Goal: Task Accomplishment & Management: Complete application form

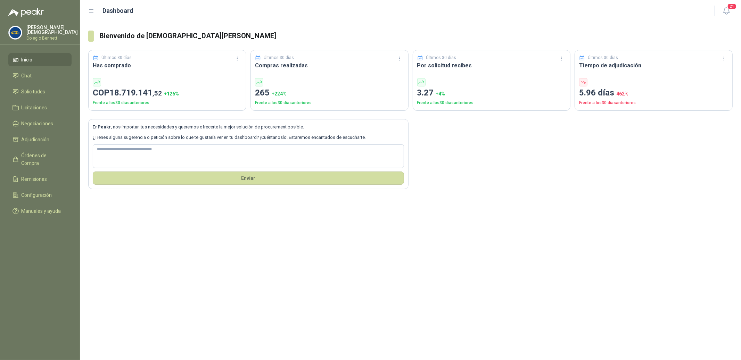
click at [33, 36] on p "Colegio Bennett" at bounding box center [51, 38] width 51 height 4
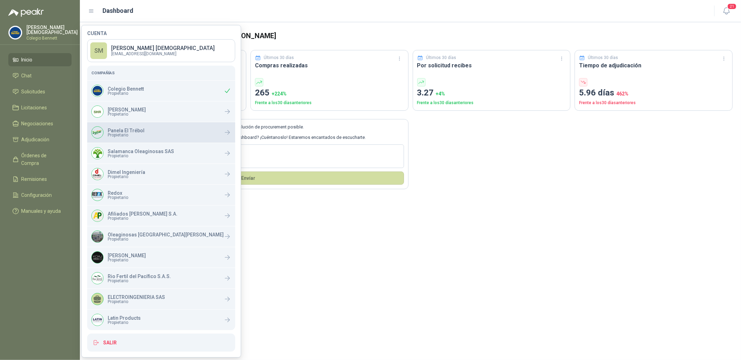
click at [129, 130] on p "Panela El Trébol" at bounding box center [126, 130] width 37 height 5
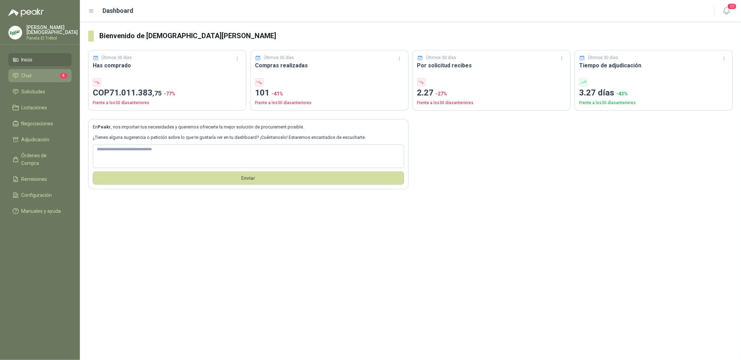
click at [46, 75] on li "Chat 5" at bounding box center [40, 76] width 55 height 8
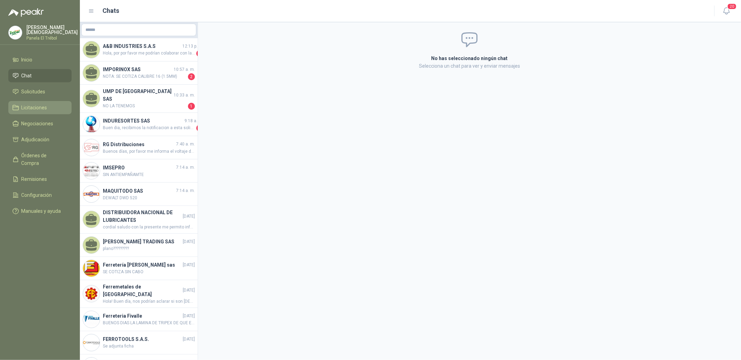
click at [36, 106] on span "Licitaciones" at bounding box center [35, 108] width 26 height 8
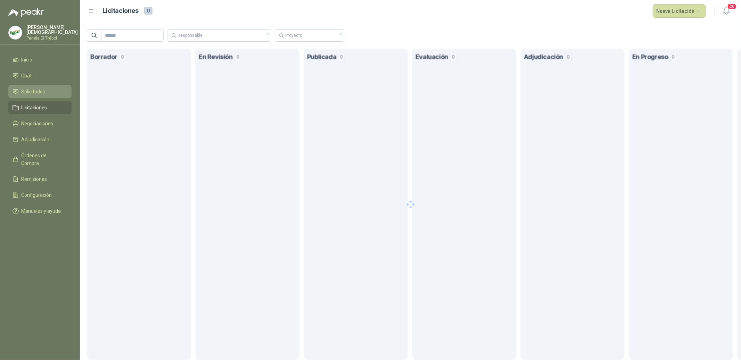
click at [36, 92] on span "Solicitudes" at bounding box center [34, 92] width 24 height 8
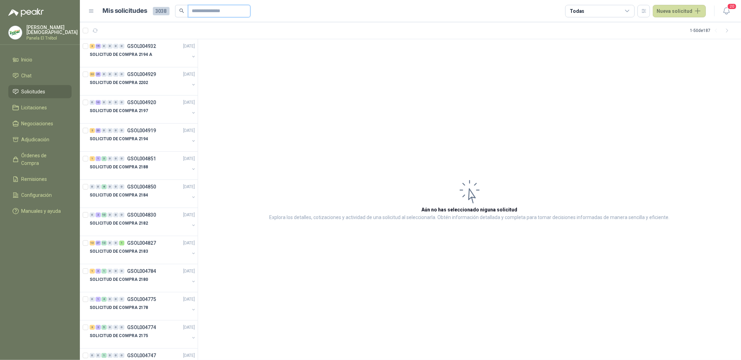
click at [213, 11] on input "text" at bounding box center [216, 11] width 49 height 12
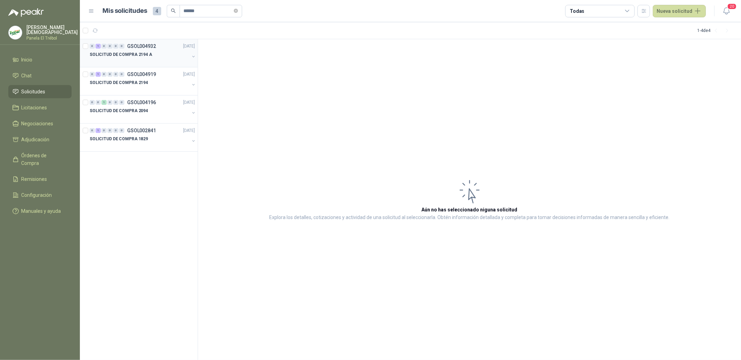
click at [159, 49] on div "0 1 0 0 0 0 GSOL004932 [DATE]" at bounding box center [143, 46] width 107 height 8
click at [147, 54] on p "SOLICITUD DE COMPRA 2194 A" at bounding box center [121, 54] width 63 height 7
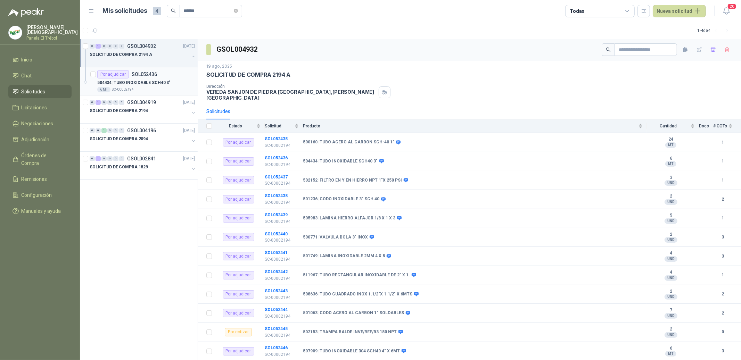
click at [146, 80] on p "504434 | TUBO INOXIDABLE SCH40 3"" at bounding box center [133, 83] width 73 height 7
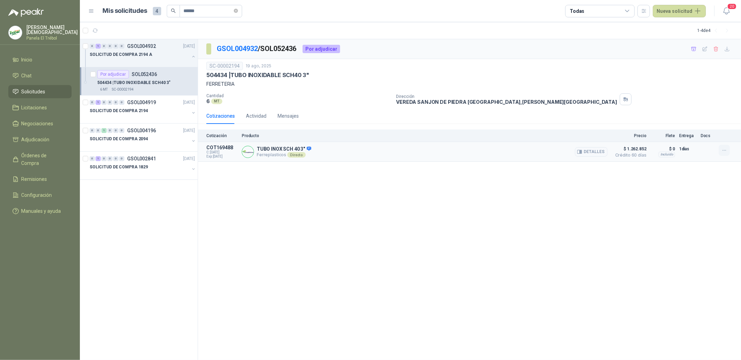
click at [726, 150] on icon "button" at bounding box center [724, 151] width 6 height 6
click at [692, 121] on button "Añadir" at bounding box center [710, 122] width 56 height 11
click at [199, 11] on input "******" at bounding box center [208, 11] width 49 height 12
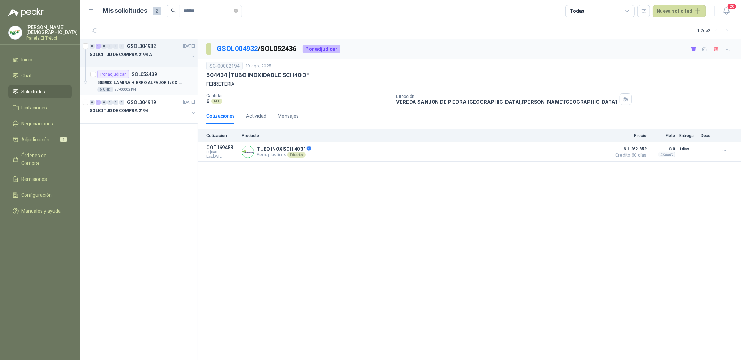
click at [147, 83] on p "505983 | LAMINA HIERRO ALFAJOR 1/8 X 1 X 3" at bounding box center [140, 83] width 86 height 7
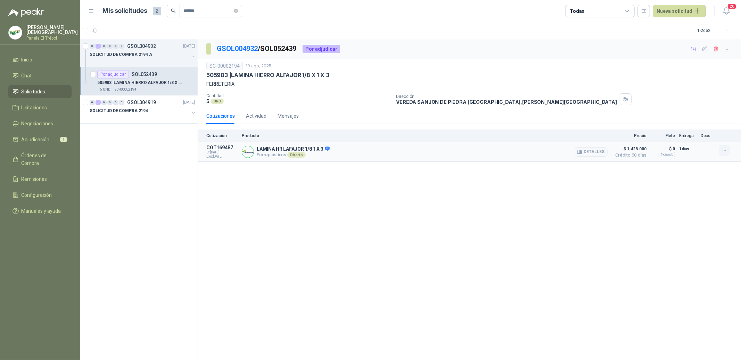
click at [722, 150] on icon "button" at bounding box center [724, 151] width 6 height 6
click at [697, 124] on button "Añadir" at bounding box center [710, 122] width 56 height 11
click at [204, 12] on input "******" at bounding box center [208, 11] width 49 height 12
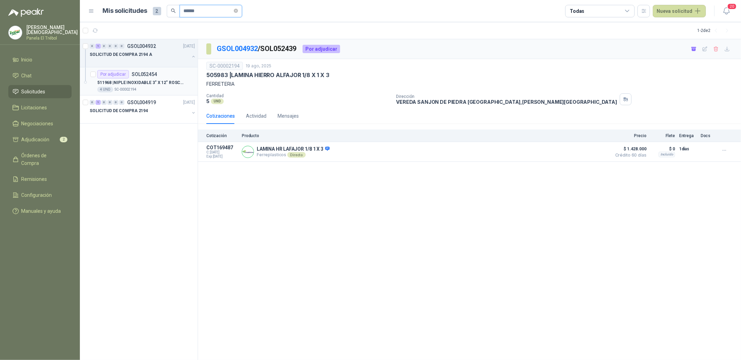
type input "******"
click at [147, 84] on p "511968 | NIPLE INOXIDABLE 3" X 12" ROSCADO" at bounding box center [140, 83] width 86 height 7
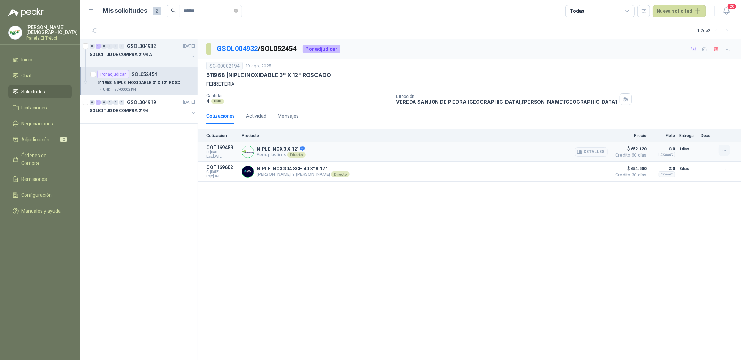
click at [728, 152] on button "button" at bounding box center [723, 150] width 11 height 11
click at [697, 122] on button "Añadir" at bounding box center [710, 122] width 56 height 11
click at [34, 137] on span "Adjudicación" at bounding box center [36, 140] width 28 height 8
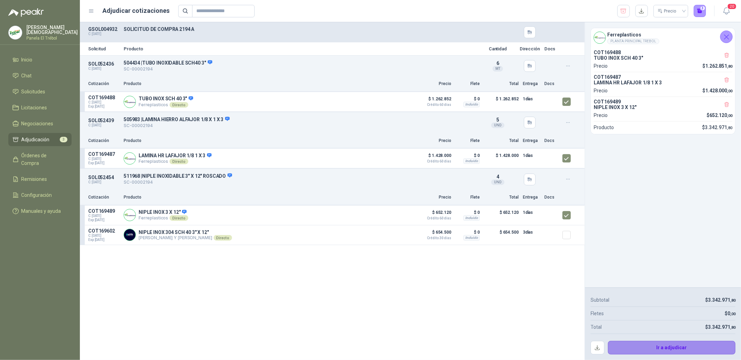
click at [695, 348] on button "Ir a adjudicar" at bounding box center [672, 348] width 128 height 14
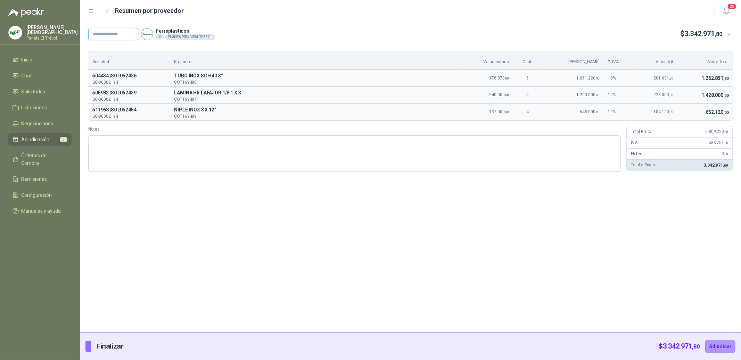
click at [114, 33] on input "text" at bounding box center [113, 34] width 50 height 13
paste input "**********"
type input "**********"
click at [723, 348] on button "Adjudicar" at bounding box center [720, 346] width 30 height 13
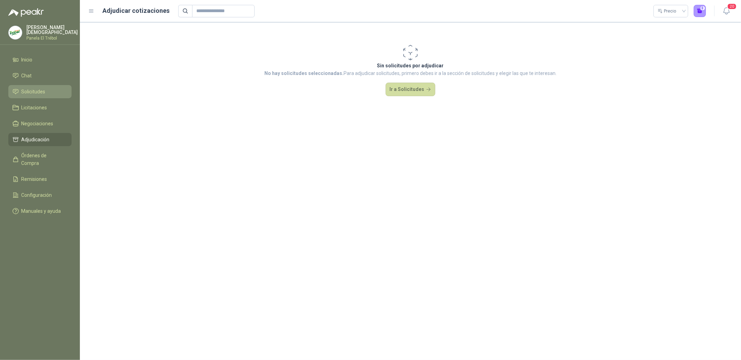
click at [38, 88] on span "Solicitudes" at bounding box center [34, 92] width 24 height 8
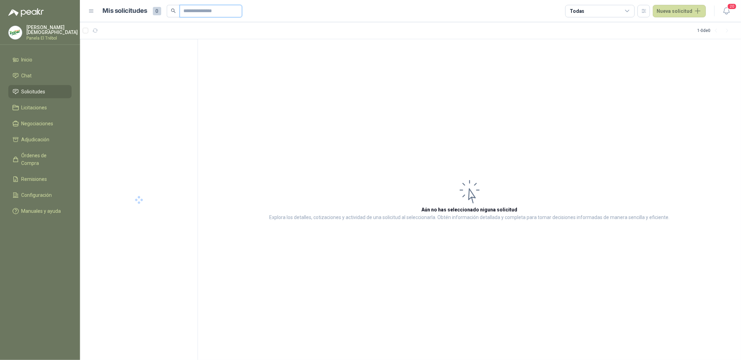
click at [213, 13] on input "text" at bounding box center [208, 11] width 49 height 12
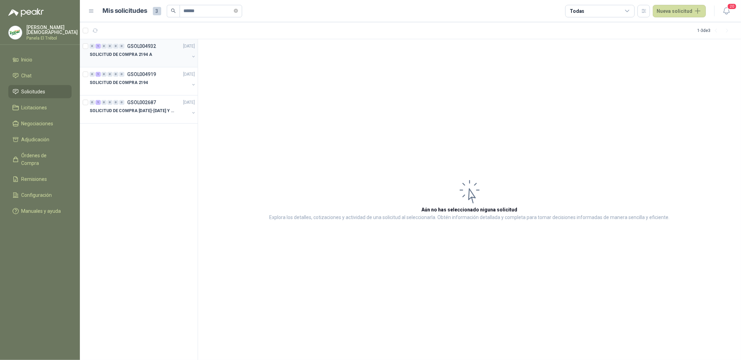
click at [148, 54] on p "SOLICITUD DE COMPRA 2194 A" at bounding box center [121, 54] width 63 height 7
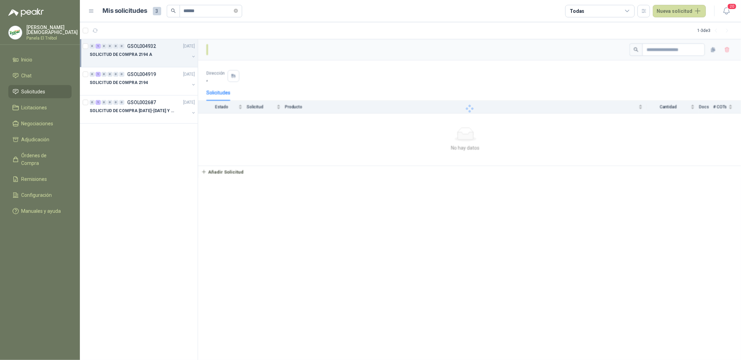
click at [148, 53] on p "SOLICITUD DE COMPRA 2194 A" at bounding box center [121, 54] width 63 height 7
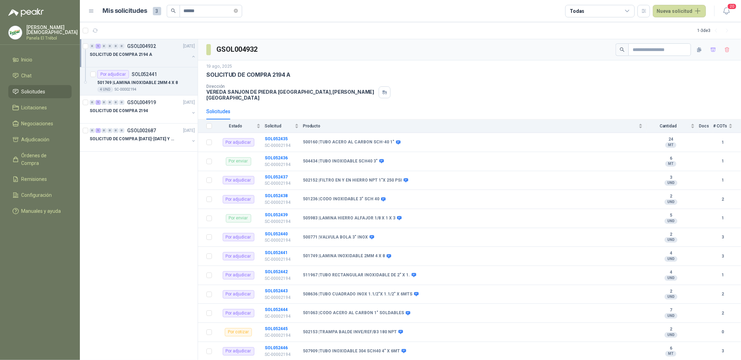
scroll to position [0, 0]
click at [159, 82] on p "501749 | LAMINA INOXIDABLE 2MM 4 X 8" at bounding box center [137, 82] width 81 height 7
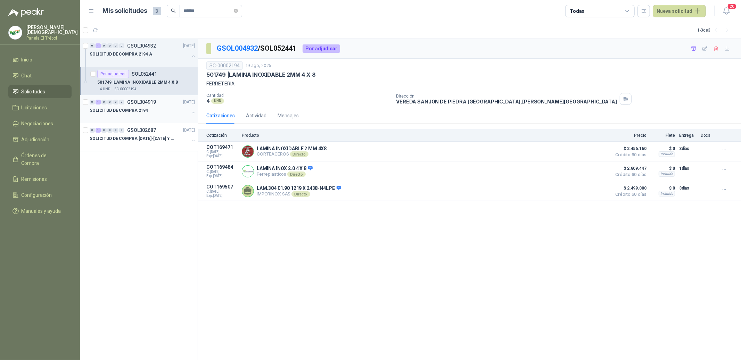
click at [149, 109] on div "SOLICITUD DE COMPRA 2194" at bounding box center [140, 110] width 100 height 8
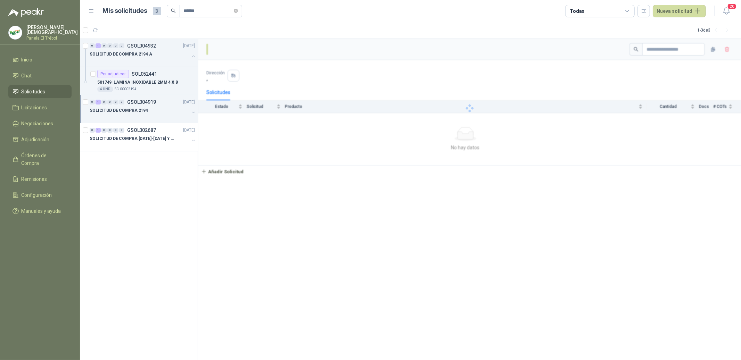
click at [141, 114] on div "SOLICITUD DE COMPRA 2194" at bounding box center [140, 110] width 100 height 8
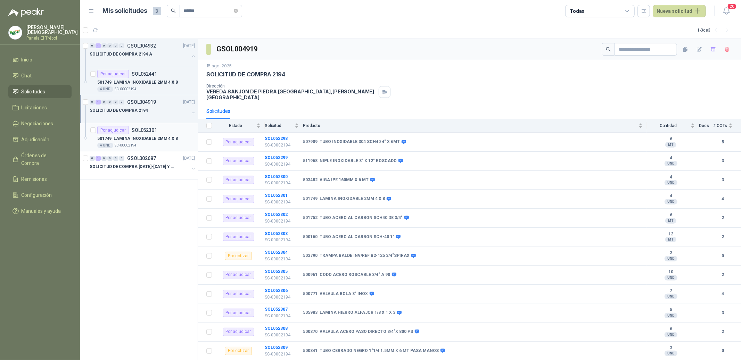
click at [157, 142] on div "501749 | LAMINA INOXIDABLE 2MM 4 X 8" at bounding box center [146, 138] width 98 height 8
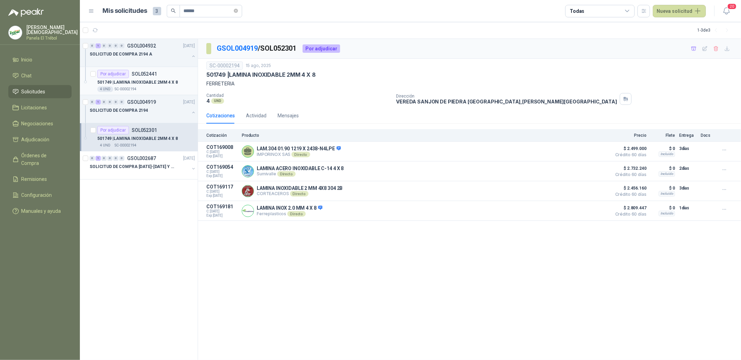
click at [165, 82] on p "501749 | LAMINA INOXIDABLE 2MM 4 X 8" at bounding box center [137, 82] width 81 height 7
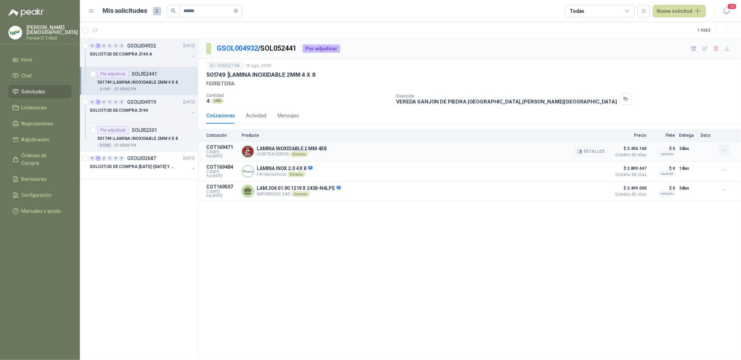
click at [723, 150] on icon "button" at bounding box center [724, 150] width 6 height 6
click at [689, 122] on button "Añadir" at bounding box center [710, 122] width 56 height 11
drag, startPoint x: 215, startPoint y: 11, endPoint x: 175, endPoint y: 7, distance: 40.5
click at [175, 7] on span "******" at bounding box center [204, 11] width 75 height 13
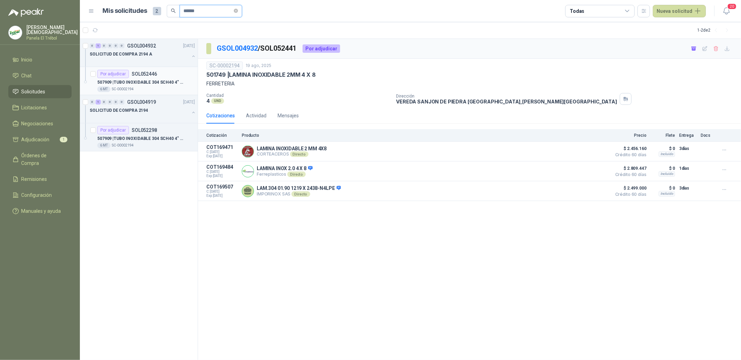
type input "******"
click at [156, 82] on p "507909 | TUBO INOXIDABLE 304 SCH40 4" X 6MT" at bounding box center [140, 82] width 86 height 7
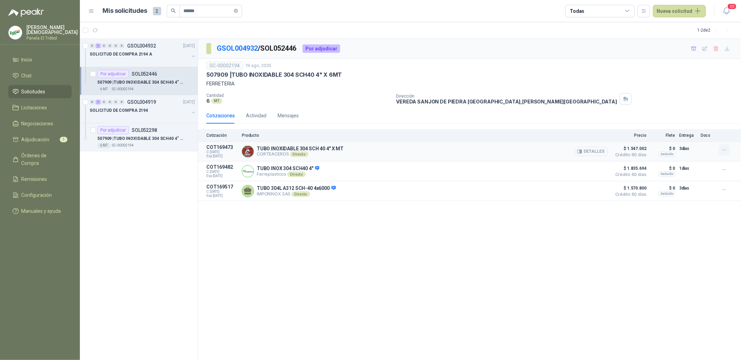
click at [726, 150] on icon "button" at bounding box center [724, 150] width 6 height 6
click at [696, 120] on button "Añadir" at bounding box center [710, 122] width 56 height 11
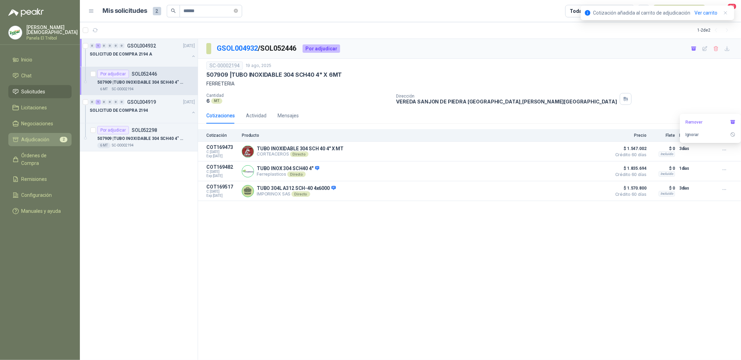
click at [42, 138] on span "Adjudicación" at bounding box center [36, 140] width 28 height 8
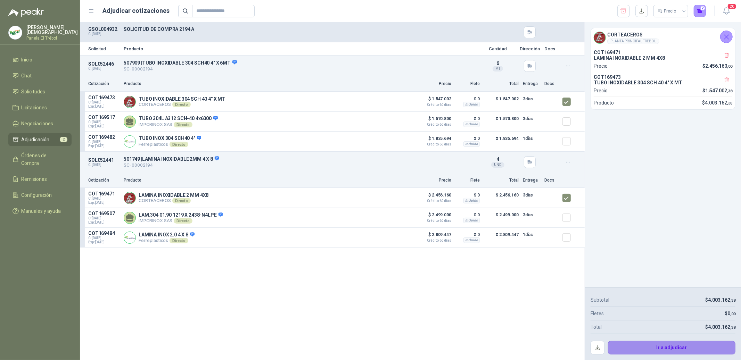
click at [671, 353] on button "Ir a adjudicar" at bounding box center [672, 348] width 128 height 14
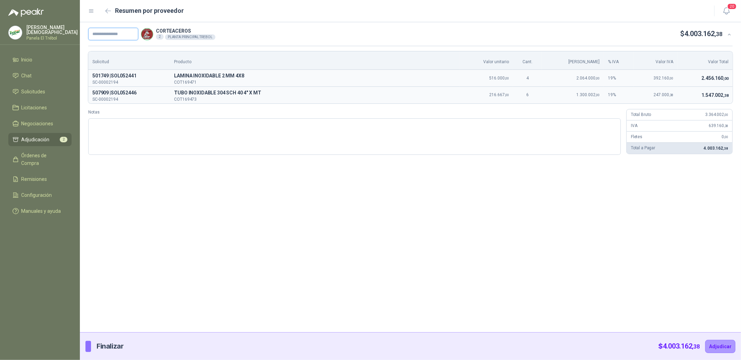
click at [117, 38] on input "text" at bounding box center [113, 34] width 50 height 13
paste input "**********"
type input "**********"
click at [728, 344] on button "Adjudicar" at bounding box center [720, 346] width 30 height 13
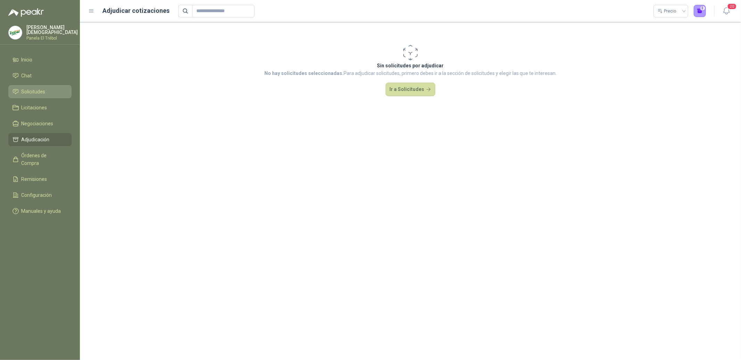
click at [54, 92] on li "Solicitudes" at bounding box center [40, 92] width 55 height 8
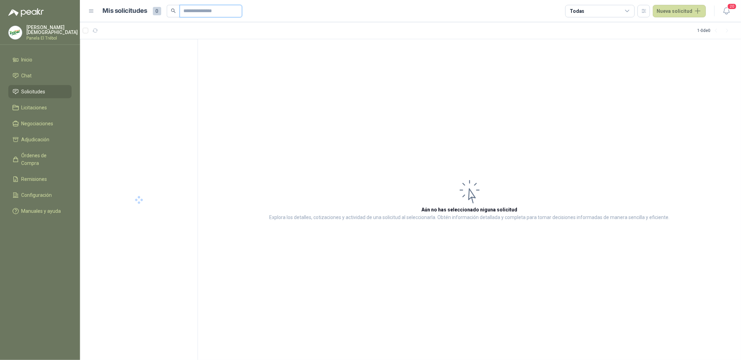
click at [210, 12] on input "text" at bounding box center [208, 11] width 49 height 12
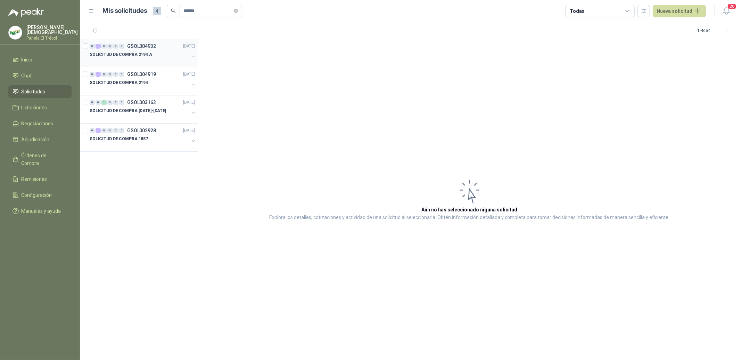
click at [151, 55] on div "SOLICITUD DE COMPRA 2194 A" at bounding box center [140, 54] width 100 height 8
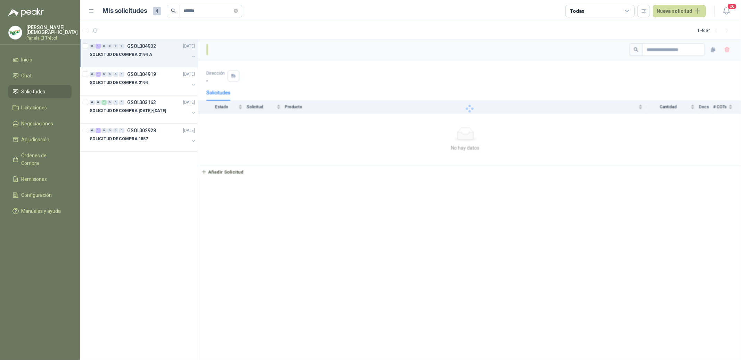
click at [169, 52] on div "SOLICITUD DE COMPRA 2194 A" at bounding box center [140, 54] width 100 height 8
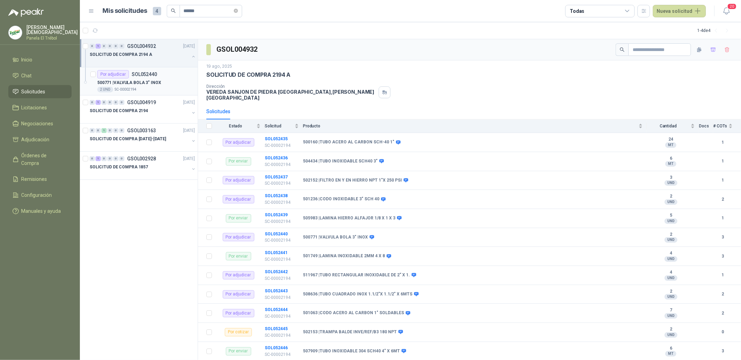
scroll to position [0, 0]
click at [156, 80] on p "500771 | VALVULA BOLA 3" INOX" at bounding box center [129, 82] width 64 height 7
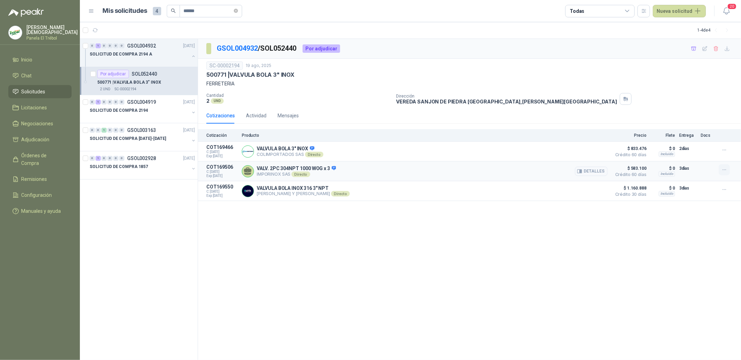
click at [728, 171] on button "button" at bounding box center [723, 169] width 11 height 11
click at [700, 140] on button "Añadir" at bounding box center [710, 141] width 56 height 11
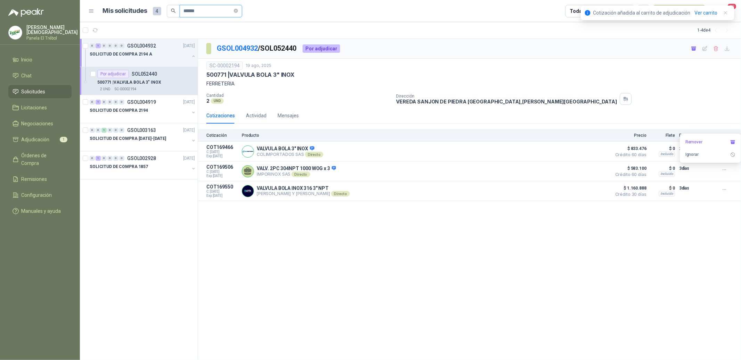
click at [200, 11] on input "******" at bounding box center [208, 11] width 49 height 12
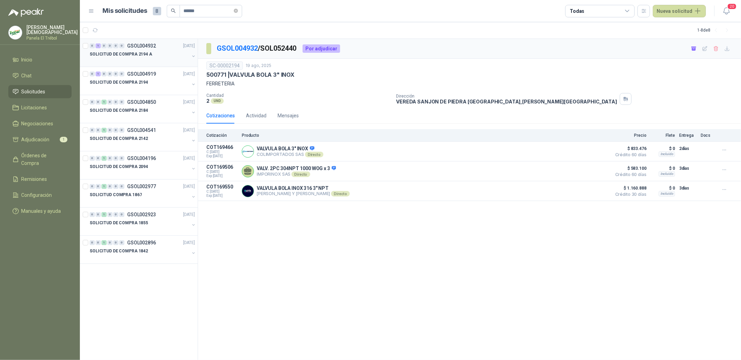
click at [161, 57] on div "SOLICITUD DE COMPRA 2194 A" at bounding box center [140, 54] width 100 height 8
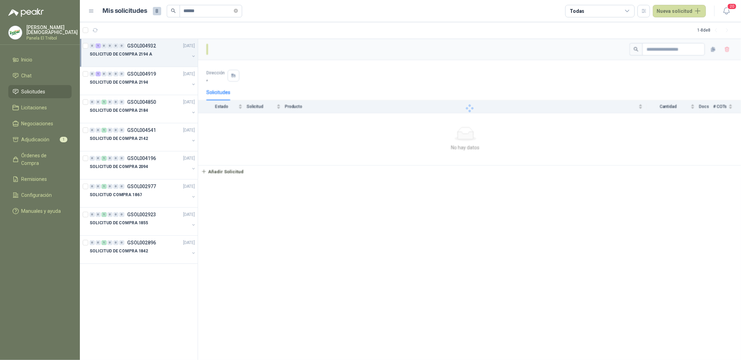
click at [158, 57] on div "SOLICITUD DE COMPRA 2194 A" at bounding box center [140, 54] width 100 height 8
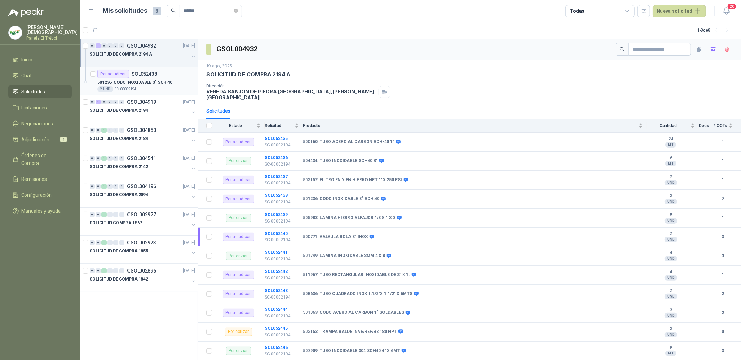
click at [157, 82] on p "501236 | CODO INOXIDABLE 3" SCH 40" at bounding box center [134, 82] width 75 height 7
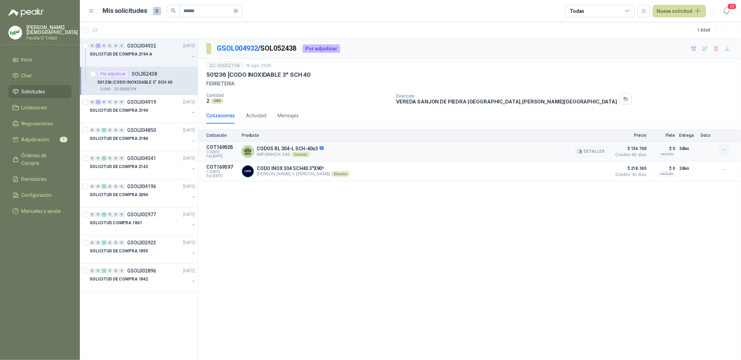
click at [725, 148] on icon "button" at bounding box center [724, 150] width 6 height 6
click at [691, 122] on button "Añadir" at bounding box center [710, 122] width 56 height 11
drag, startPoint x: 197, startPoint y: 10, endPoint x: 180, endPoint y: 11, distance: 17.1
click at [180, 11] on span "******" at bounding box center [211, 11] width 63 height 13
click at [203, 11] on input "******" at bounding box center [208, 11] width 49 height 12
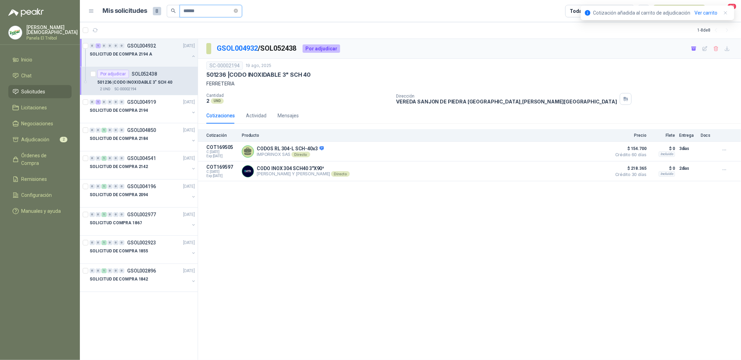
click at [203, 11] on input "******" at bounding box center [208, 11] width 49 height 12
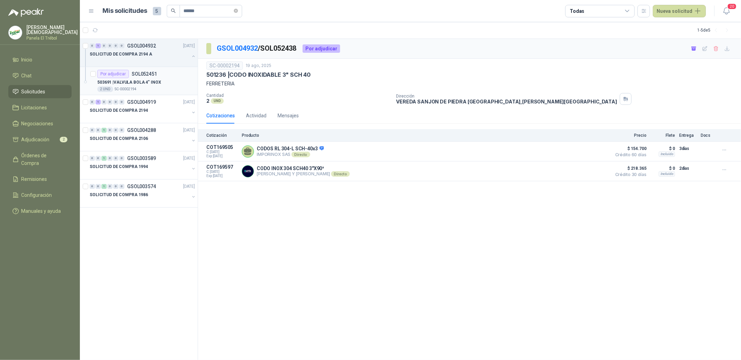
click at [152, 77] on div "Por adjudicar SOL052451" at bounding box center [127, 74] width 60 height 8
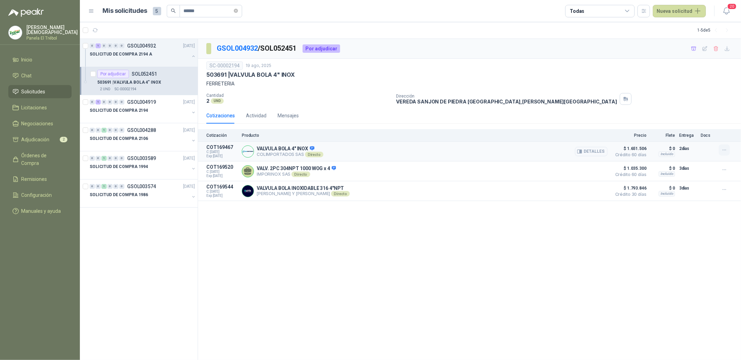
click at [725, 150] on icon "button" at bounding box center [724, 150] width 6 height 6
click at [724, 169] on icon "button" at bounding box center [724, 170] width 6 height 6
click at [693, 142] on button "Añadir" at bounding box center [710, 141] width 56 height 11
drag, startPoint x: 202, startPoint y: 11, endPoint x: 180, endPoint y: 10, distance: 21.9
click at [180, 10] on span "******" at bounding box center [211, 11] width 63 height 13
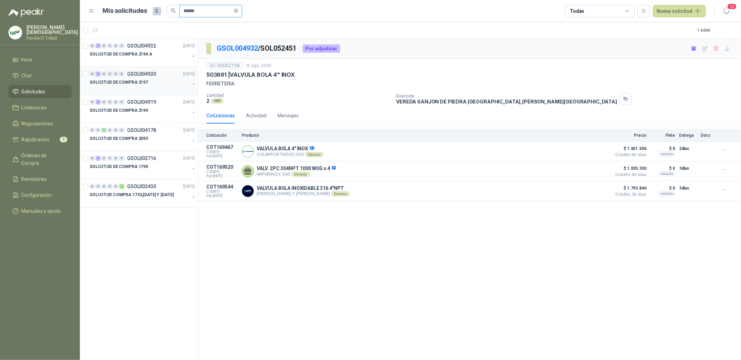
type input "******"
click at [138, 73] on p "GSOL004920" at bounding box center [141, 74] width 29 height 5
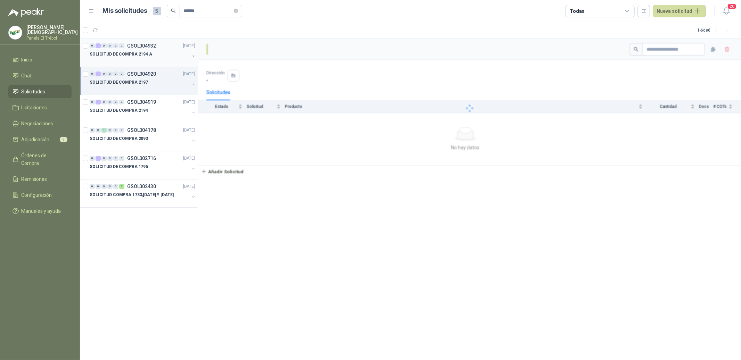
click at [167, 48] on div "0 1 0 0 0 0 GSOL004932 [DATE]" at bounding box center [143, 46] width 107 height 8
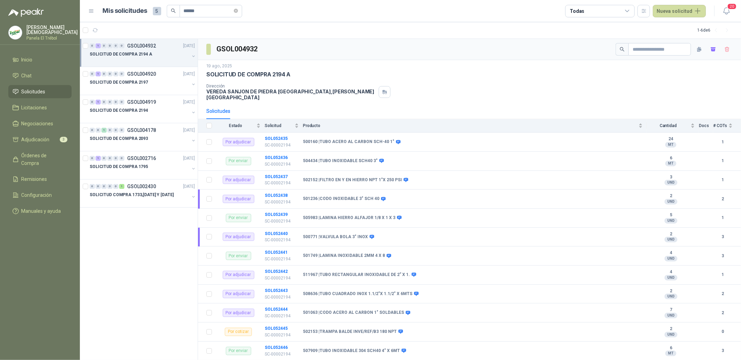
click at [160, 52] on div "SOLICITUD DE COMPRA 2194 A" at bounding box center [140, 54] width 100 height 8
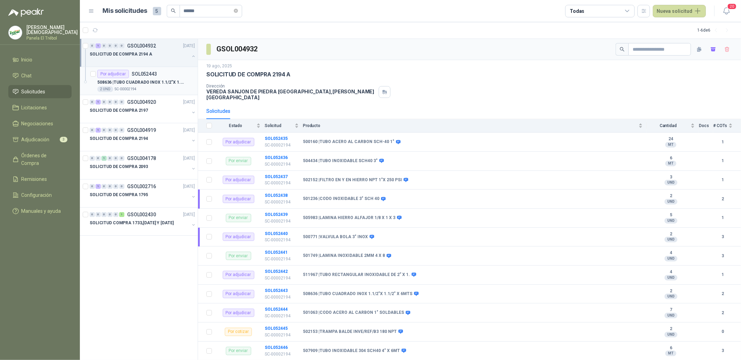
click at [157, 78] on div "508636 | TUBO CUADRADO INOX 1.1/2"X 1.1/2" X 6MTS" at bounding box center [146, 82] width 98 height 8
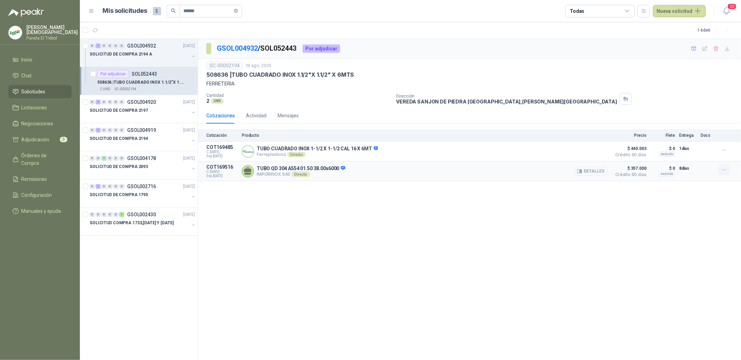
click at [727, 169] on button "button" at bounding box center [723, 169] width 11 height 11
click at [702, 142] on button "Añadir" at bounding box center [710, 141] width 56 height 11
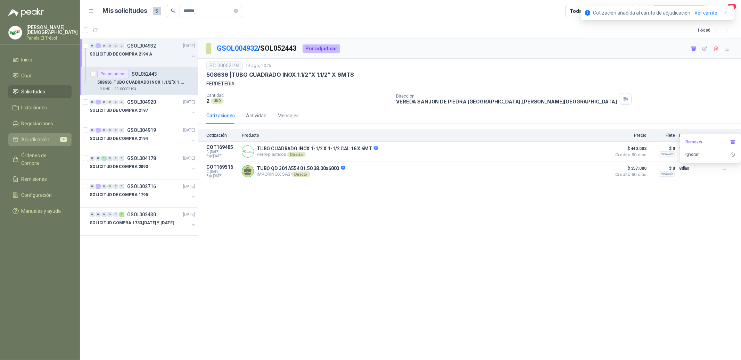
click at [47, 139] on span "Adjudicación" at bounding box center [36, 140] width 28 height 8
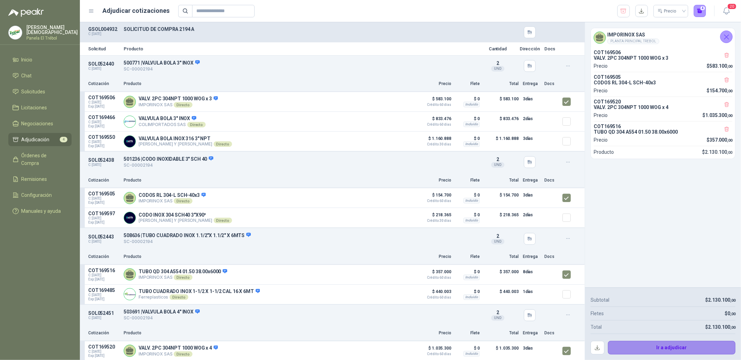
click at [668, 344] on button "Ir a adjudicar" at bounding box center [672, 348] width 128 height 14
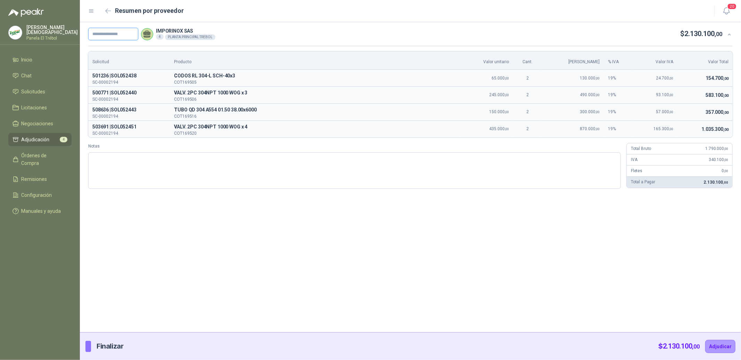
click at [110, 36] on input "text" at bounding box center [113, 34] width 50 height 13
paste input "**********"
type input "**********"
click at [722, 342] on button "Adjudicar" at bounding box center [720, 346] width 30 height 13
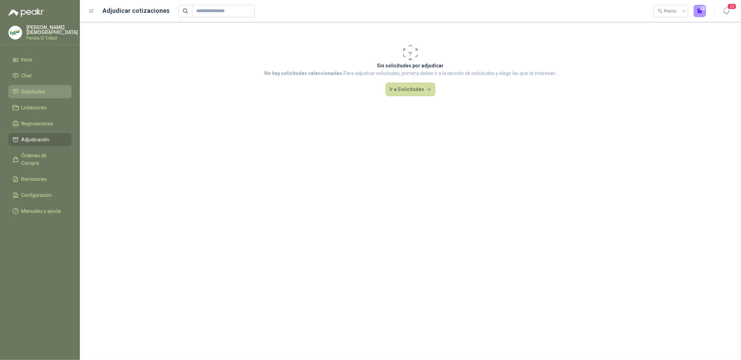
click at [35, 89] on span "Solicitudes" at bounding box center [34, 92] width 24 height 8
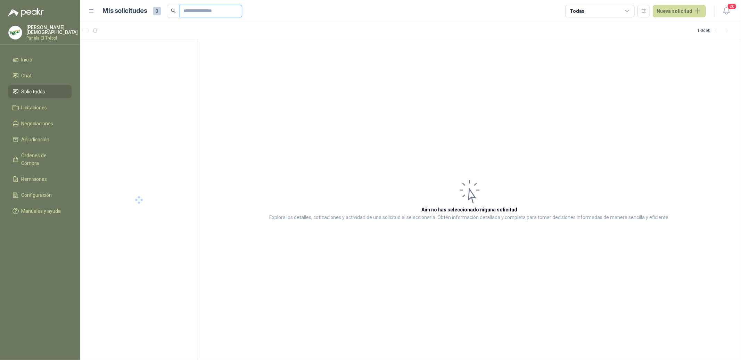
click at [209, 12] on input "text" at bounding box center [208, 11] width 49 height 12
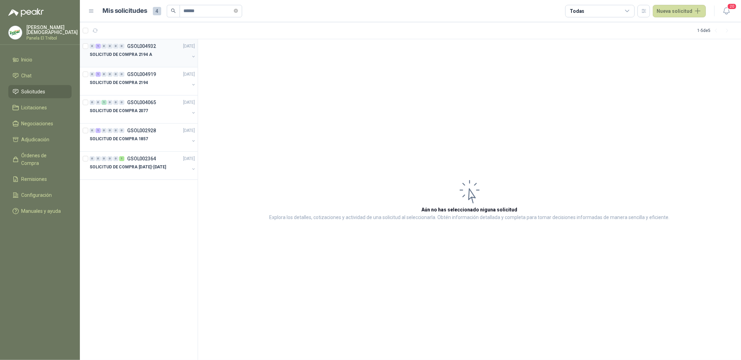
click at [156, 57] on div "SOLICITUD DE COMPRA 2194 A" at bounding box center [140, 54] width 100 height 8
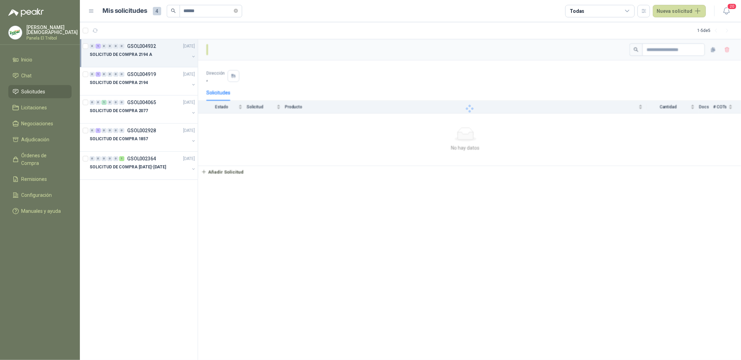
click at [156, 54] on div "SOLICITUD DE COMPRA 2194 A" at bounding box center [140, 54] width 100 height 8
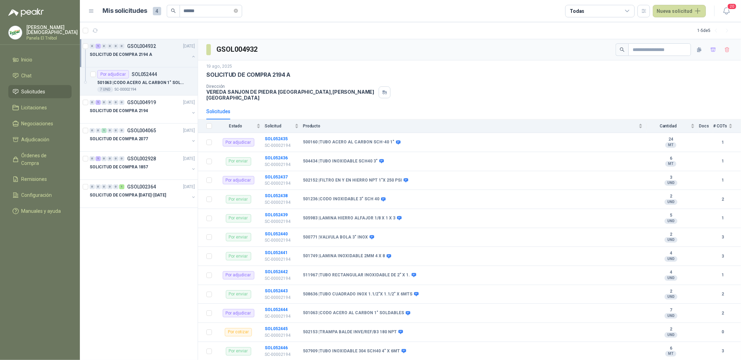
scroll to position [0, 0]
click at [167, 84] on p "501063 | CODO ACERO AL CARBON 1" SOLDABLES" at bounding box center [140, 82] width 86 height 7
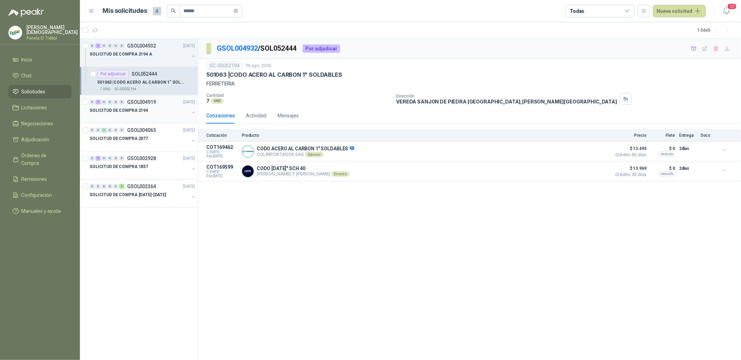
click at [145, 101] on p "GSOL004919" at bounding box center [141, 102] width 29 height 5
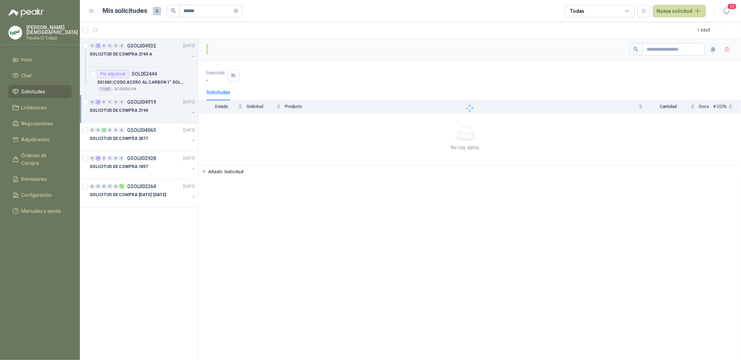
click at [147, 109] on div "SOLICITUD DE COMPRA 2194" at bounding box center [140, 110] width 100 height 8
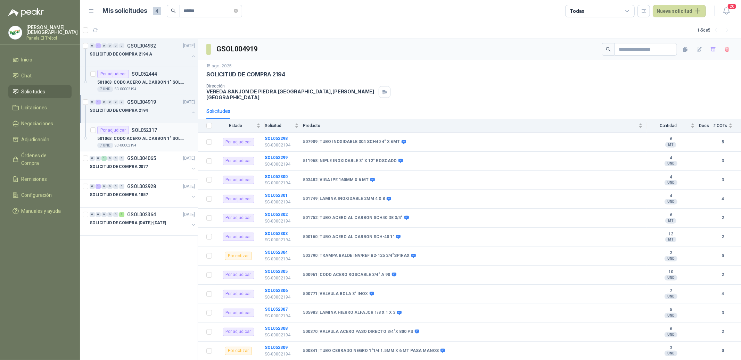
click at [135, 130] on p "SOL052317" at bounding box center [144, 130] width 25 height 5
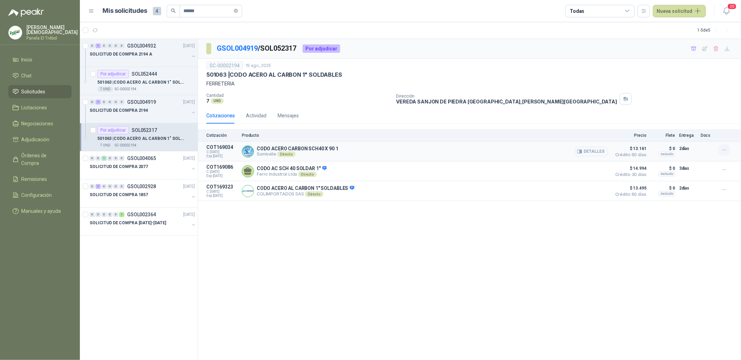
click at [719, 149] on button "button" at bounding box center [723, 149] width 11 height 11
click at [701, 123] on button "Añadir" at bounding box center [710, 122] width 56 height 11
drag, startPoint x: 206, startPoint y: 11, endPoint x: 167, endPoint y: 10, distance: 39.3
click at [167, 10] on span "******" at bounding box center [204, 11] width 75 height 13
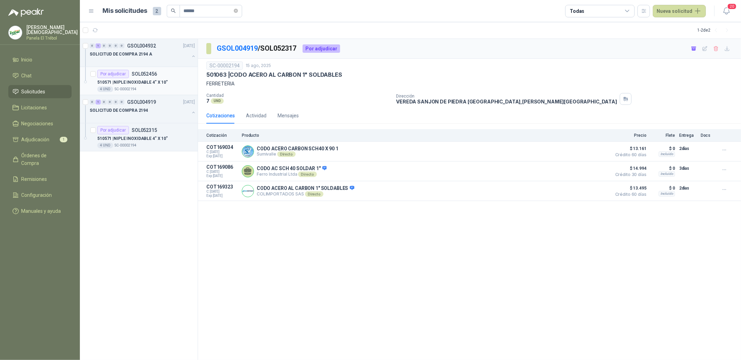
click at [151, 84] on p "510571 | NIPLE INOXIDABLE 4" X 10"" at bounding box center [132, 82] width 70 height 7
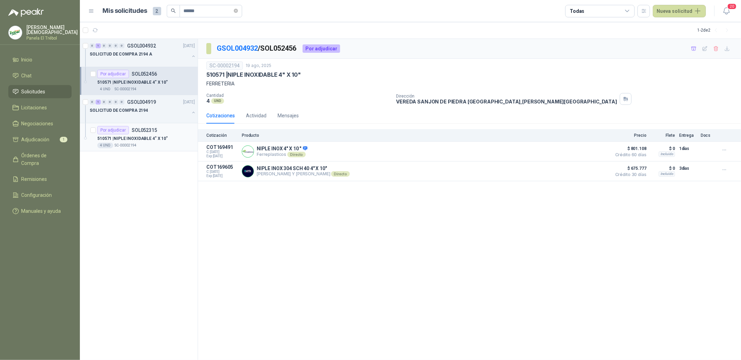
click at [157, 139] on p "510571 | NIPLE INOXIDABLE 4" X 10"" at bounding box center [132, 138] width 70 height 7
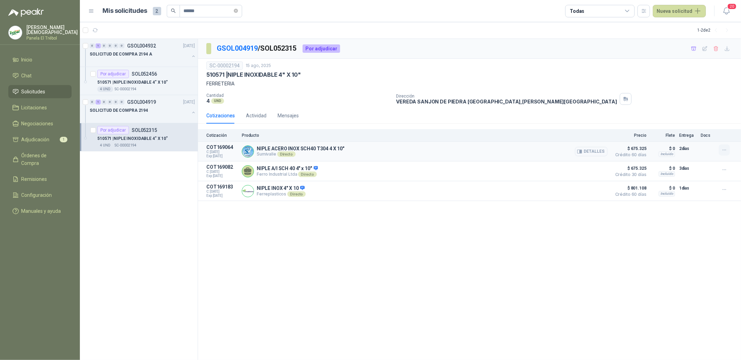
click at [723, 149] on icon "button" at bounding box center [724, 150] width 6 height 6
click at [693, 123] on button "Añadir" at bounding box center [710, 122] width 56 height 11
drag, startPoint x: 216, startPoint y: 13, endPoint x: 166, endPoint y: 10, distance: 49.4
click at [167, 10] on span "******" at bounding box center [204, 11] width 75 height 13
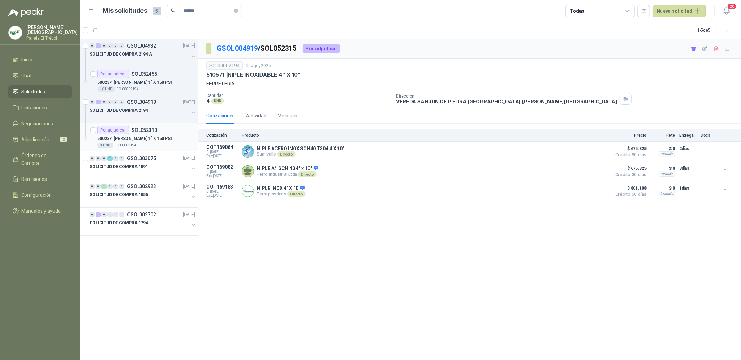
click at [149, 141] on p "500237 | [PERSON_NAME] 1" X 150 PSI" at bounding box center [134, 138] width 75 height 7
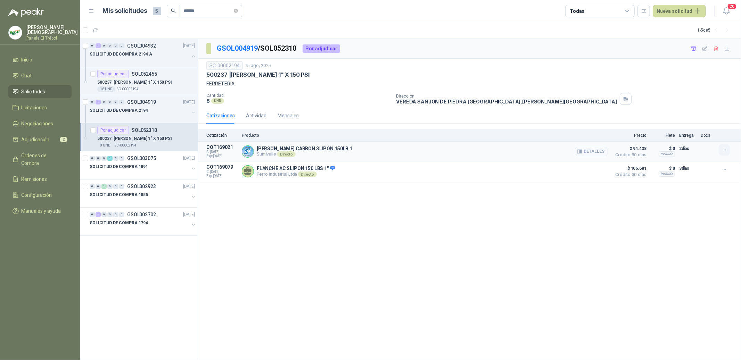
click at [723, 148] on icon "button" at bounding box center [724, 150] width 6 height 6
click at [696, 123] on button "Añadir" at bounding box center [710, 122] width 56 height 11
drag, startPoint x: 206, startPoint y: 10, endPoint x: 177, endPoint y: 8, distance: 28.9
click at [177, 8] on span "******" at bounding box center [204, 11] width 75 height 13
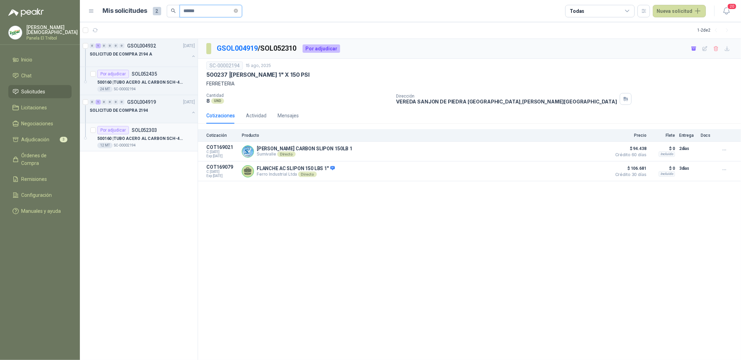
type input "******"
click at [151, 129] on p "SOL052303" at bounding box center [144, 130] width 25 height 5
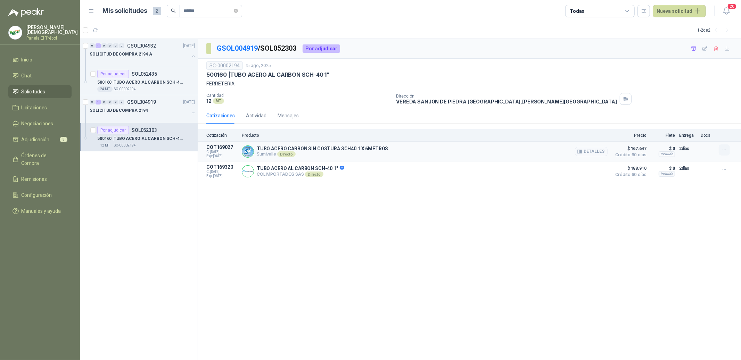
click at [725, 149] on icon "button" at bounding box center [724, 150] width 6 height 6
click at [701, 123] on button "Añadir" at bounding box center [710, 122] width 56 height 11
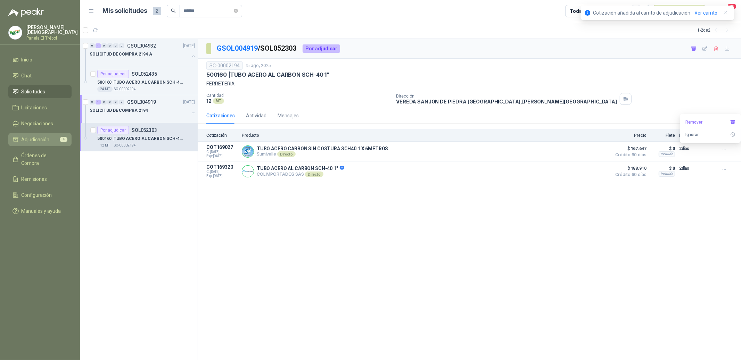
click at [41, 138] on span "Adjudicación" at bounding box center [36, 140] width 28 height 8
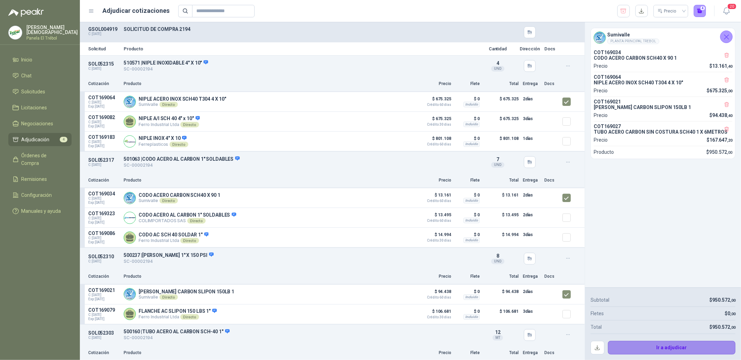
click at [668, 347] on button "Ir a adjudicar" at bounding box center [672, 348] width 128 height 14
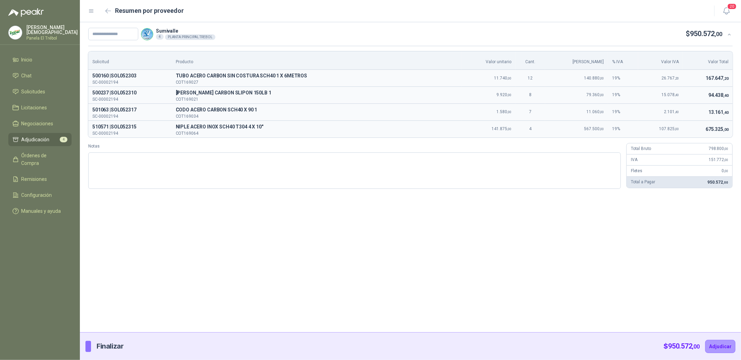
click at [101, 91] on p "500237 | SOL052310" at bounding box center [129, 93] width 75 height 8
copy p "500237"
click at [36, 90] on span "Solicitudes" at bounding box center [34, 92] width 24 height 8
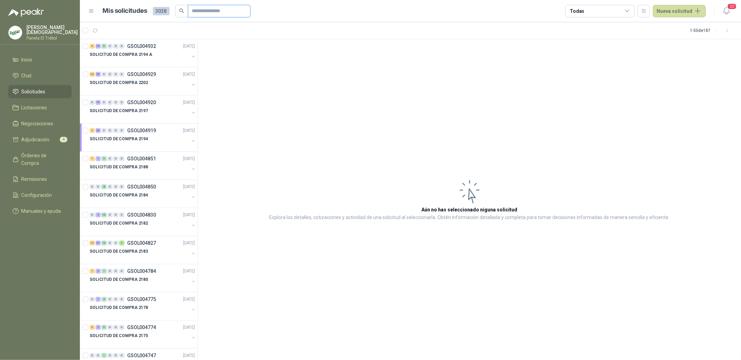
click at [201, 11] on input "text" at bounding box center [216, 11] width 49 height 12
paste input "******"
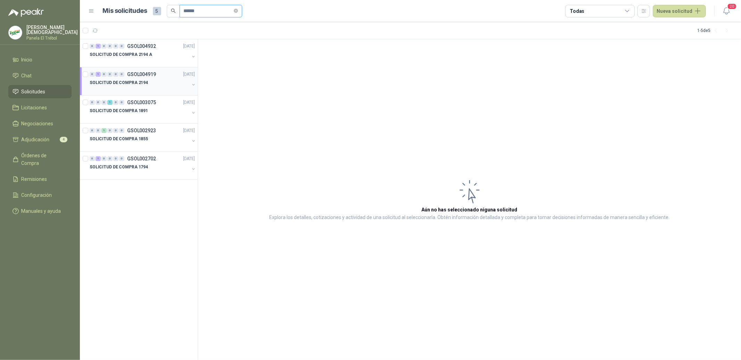
type input "******"
click at [155, 84] on div "SOLICITUD DE COMPRA 2194" at bounding box center [140, 82] width 100 height 8
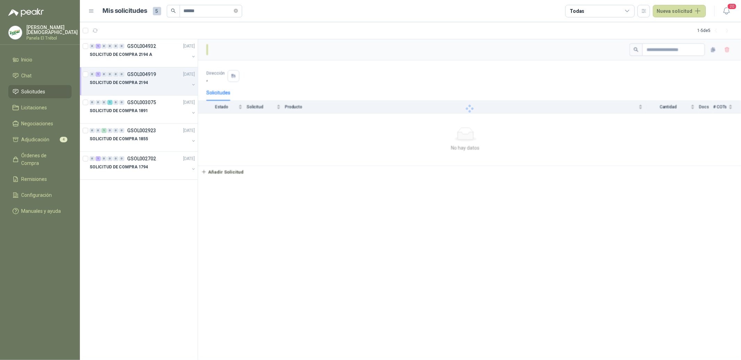
click at [166, 85] on div "SOLICITUD DE COMPRA 2194" at bounding box center [140, 82] width 100 height 8
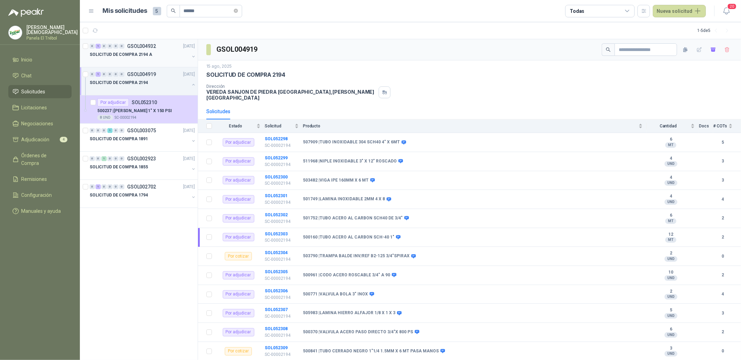
click at [158, 58] on div "SOLICITUD DE COMPRA 2194 A" at bounding box center [140, 54] width 100 height 8
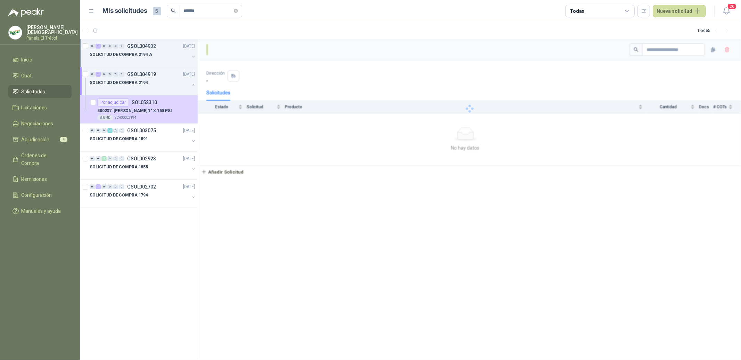
click at [165, 57] on div "SOLICITUD DE COMPRA 2194 A" at bounding box center [140, 54] width 100 height 8
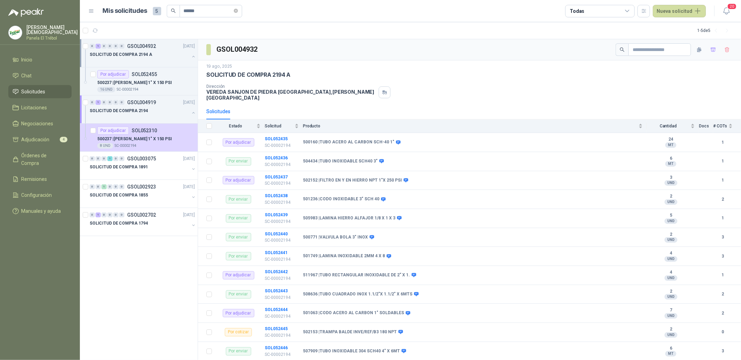
scroll to position [0, 0]
click at [137, 80] on p "500237 | [PERSON_NAME] 1" X 150 PSI" at bounding box center [134, 82] width 75 height 7
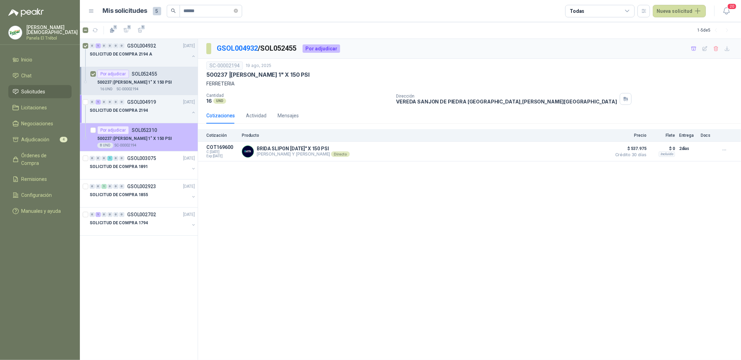
click at [131, 138] on p "500237 | [PERSON_NAME] 1" X 150 PSI" at bounding box center [134, 138] width 75 height 7
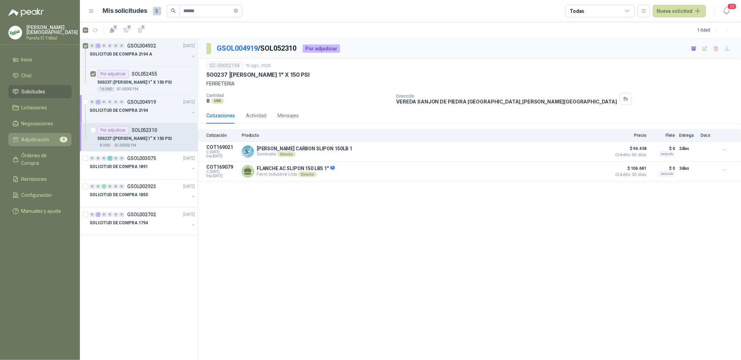
click at [39, 139] on span "Adjudicación" at bounding box center [36, 140] width 28 height 8
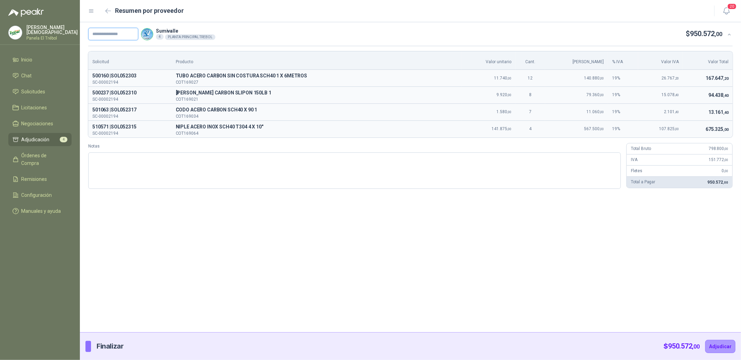
click at [109, 33] on input "text" at bounding box center [113, 34] width 50 height 13
paste input "**********"
type input "**********"
click at [727, 346] on button "Adjudicar" at bounding box center [720, 346] width 30 height 13
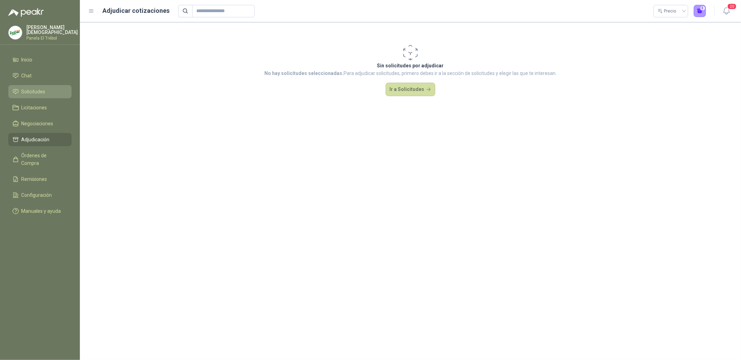
click at [28, 88] on span "Solicitudes" at bounding box center [34, 92] width 24 height 8
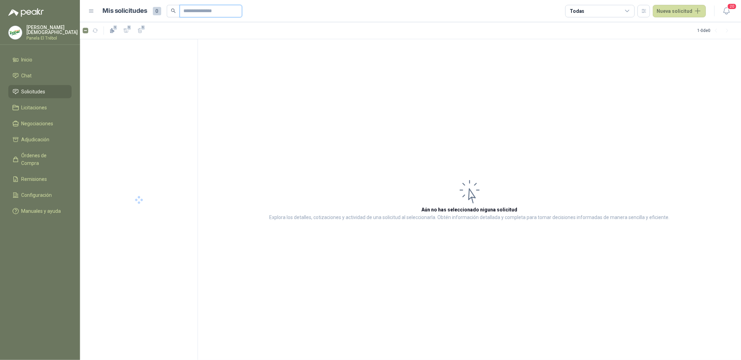
click at [213, 12] on input "text" at bounding box center [208, 11] width 49 height 12
click at [150, 56] on div "SOLICITUD DE COMPRA 2194 A" at bounding box center [140, 54] width 100 height 8
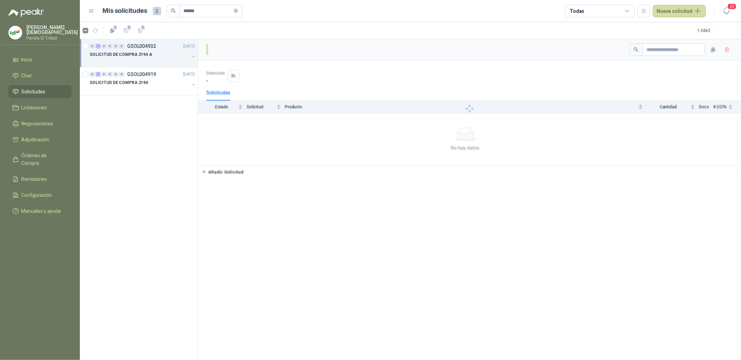
click at [169, 54] on div "SOLICITUD DE COMPRA 2194 A" at bounding box center [140, 54] width 100 height 8
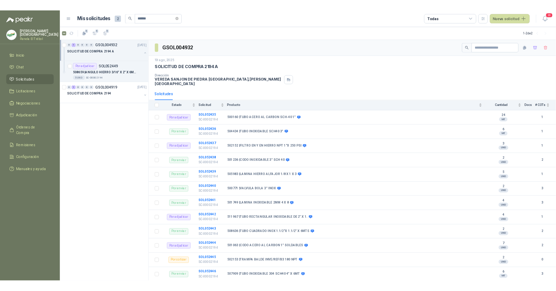
scroll to position [0, 0]
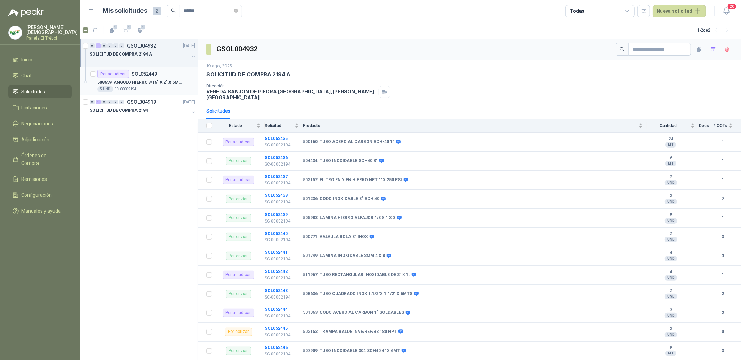
click at [161, 78] on div "508659 | ANGULO HIERRO 3/16" X 2" X 6MTS" at bounding box center [146, 82] width 98 height 8
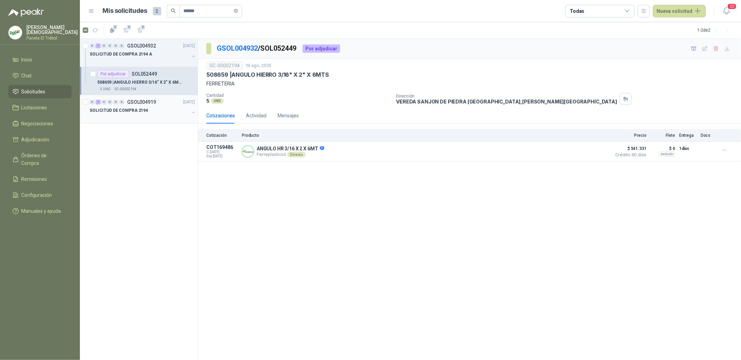
click at [159, 117] on div at bounding box center [140, 118] width 100 height 6
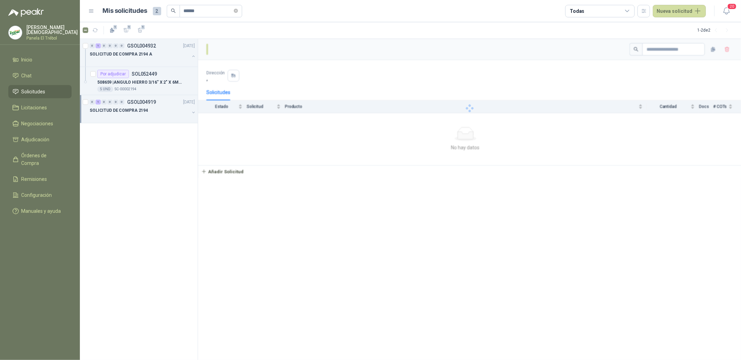
click at [154, 111] on div "SOLICITUD DE COMPRA 2194" at bounding box center [140, 110] width 100 height 8
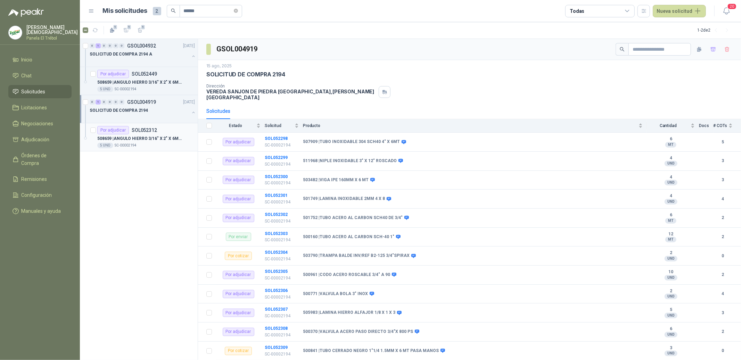
click at [156, 135] on p "508659 | ANGULO HIERRO 3/16" X 2" X 6MTS" at bounding box center [140, 138] width 86 height 7
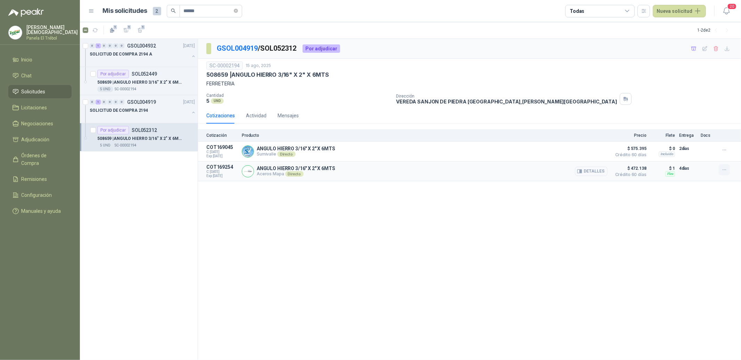
click at [722, 172] on icon "button" at bounding box center [724, 170] width 6 height 6
click at [695, 143] on button "Añadir" at bounding box center [710, 141] width 56 height 11
drag, startPoint x: 205, startPoint y: 11, endPoint x: 176, endPoint y: 9, distance: 29.2
click at [176, 9] on span "******" at bounding box center [204, 11] width 75 height 13
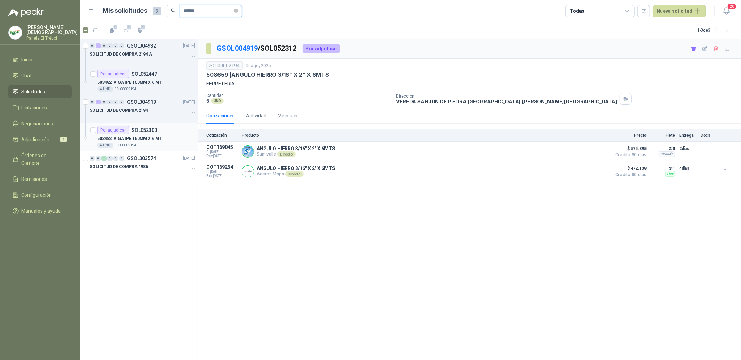
type input "******"
click at [147, 136] on p "503482 | VIGA IPE 160MM X 6 MT" at bounding box center [129, 138] width 65 height 7
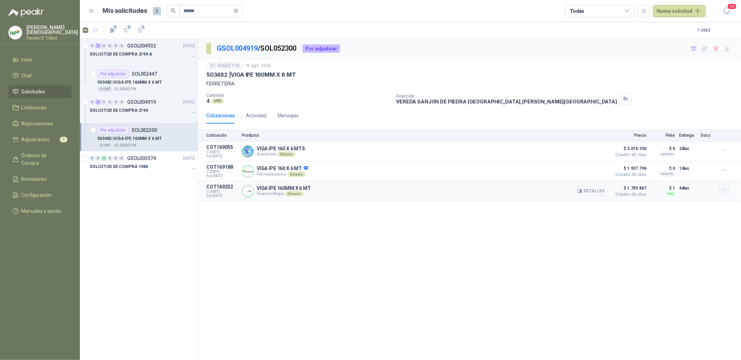
click at [729, 189] on button "button" at bounding box center [723, 189] width 11 height 11
click at [696, 159] on button "Añadir" at bounding box center [710, 162] width 56 height 11
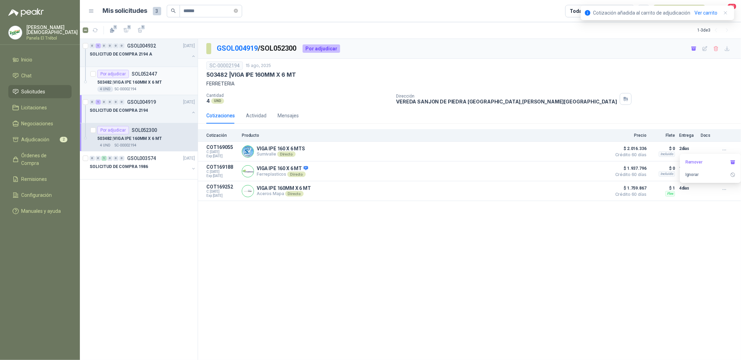
click at [153, 78] on div "503482 | VIGA IPE 160MM X 6 MT" at bounding box center [146, 82] width 98 height 8
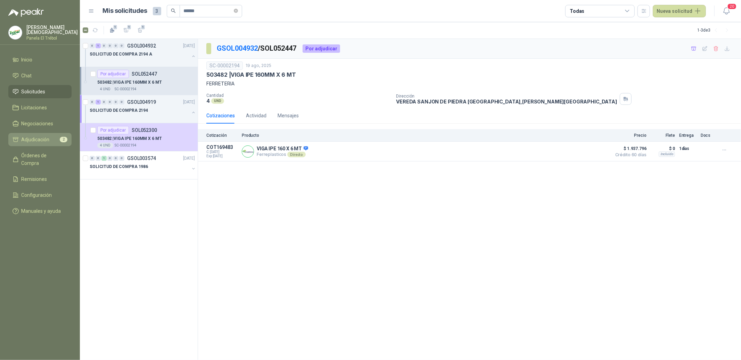
click at [32, 136] on span "Adjudicación" at bounding box center [36, 140] width 28 height 8
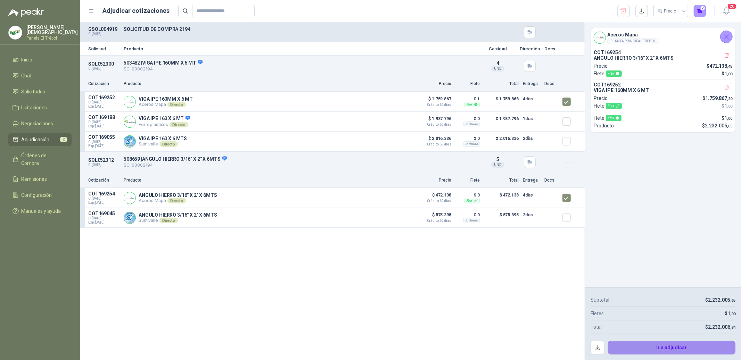
click at [671, 347] on button "Ir a adjudicar" at bounding box center [672, 348] width 128 height 14
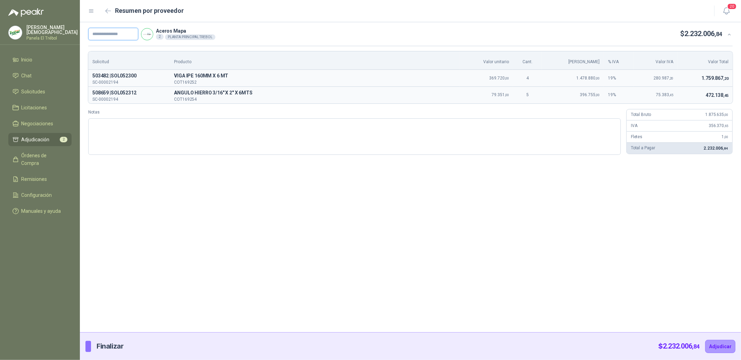
click at [117, 35] on input "text" at bounding box center [113, 34] width 50 height 13
paste input "**********"
type input "**********"
click at [714, 344] on button "Adjudicar" at bounding box center [720, 346] width 30 height 13
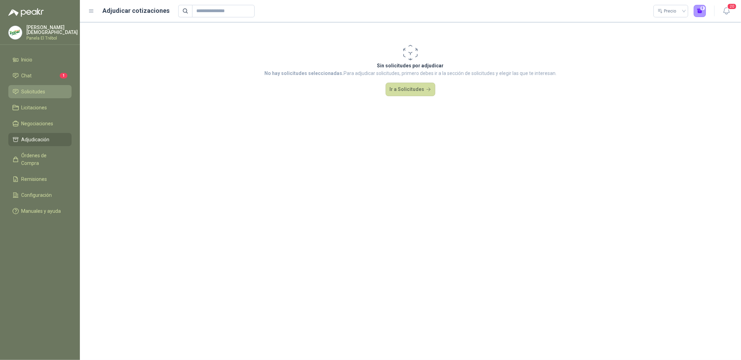
click at [38, 90] on span "Solicitudes" at bounding box center [34, 92] width 24 height 8
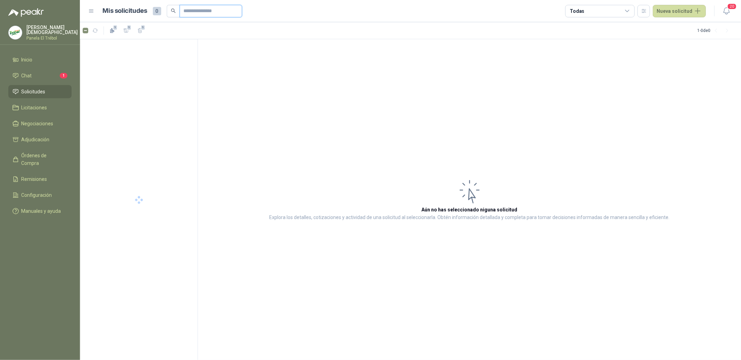
click at [227, 12] on input "text" at bounding box center [208, 11] width 49 height 12
type input "******"
click at [148, 56] on p "SOLICITUD DE COMPRA 2194 A" at bounding box center [121, 54] width 63 height 7
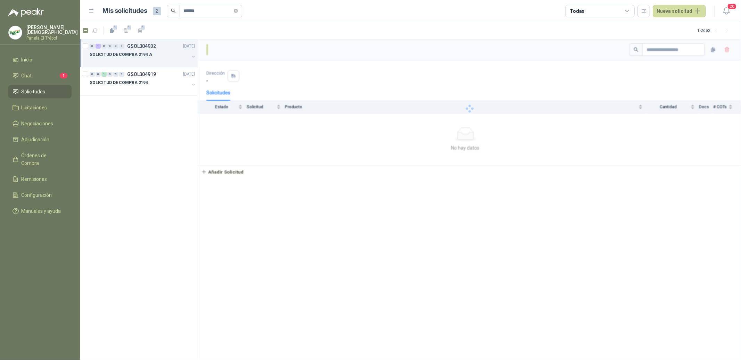
click at [152, 56] on div "SOLICITUD DE COMPRA 2194 A" at bounding box center [140, 54] width 100 height 8
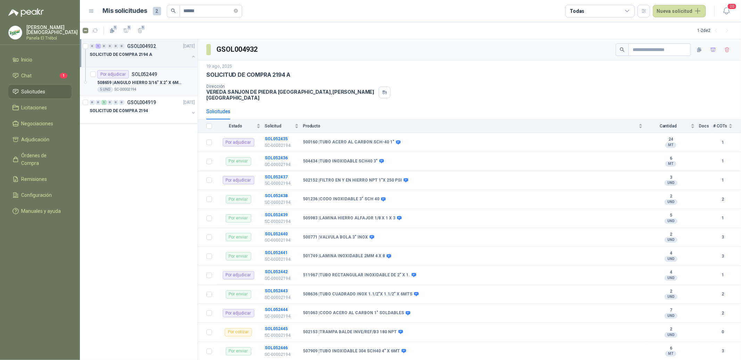
click at [142, 84] on p "508659 | ANGULO HIERRO 3/16" X 2" X 6MTS" at bounding box center [140, 83] width 86 height 7
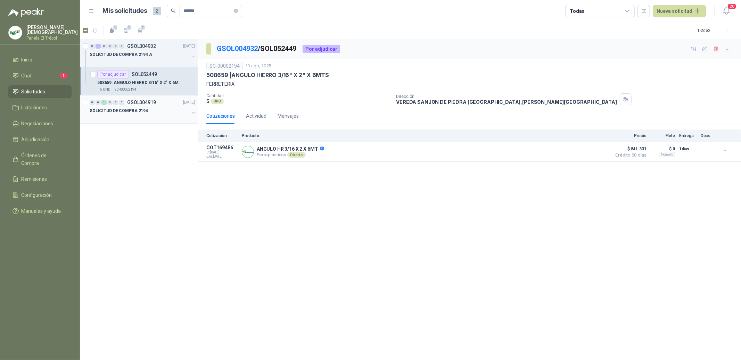
click at [149, 111] on div "SOLICITUD DE COMPRA 2194" at bounding box center [140, 111] width 100 height 8
click at [168, 112] on div "SOLICITUD DE COMPRA 2194" at bounding box center [140, 111] width 100 height 8
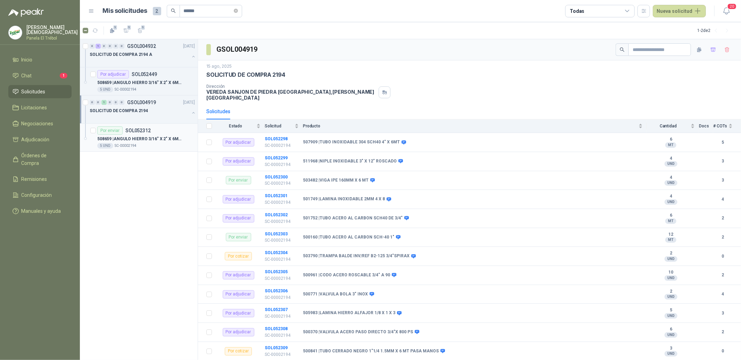
click at [164, 139] on p "508659 | ANGULO HIERRO 3/16" X 2" X 6MTS" at bounding box center [140, 139] width 86 height 7
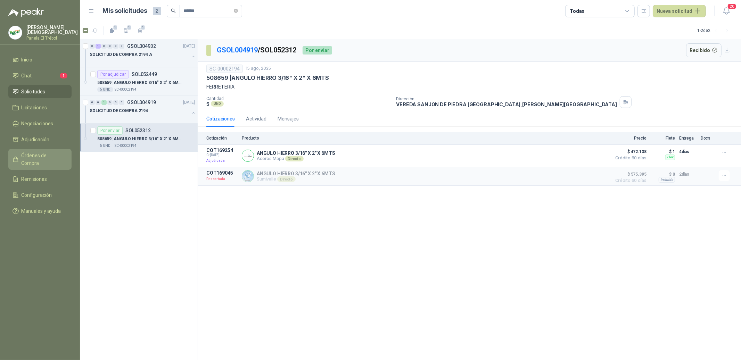
click at [34, 152] on span "Órdenes de Compra" at bounding box center [43, 159] width 43 height 15
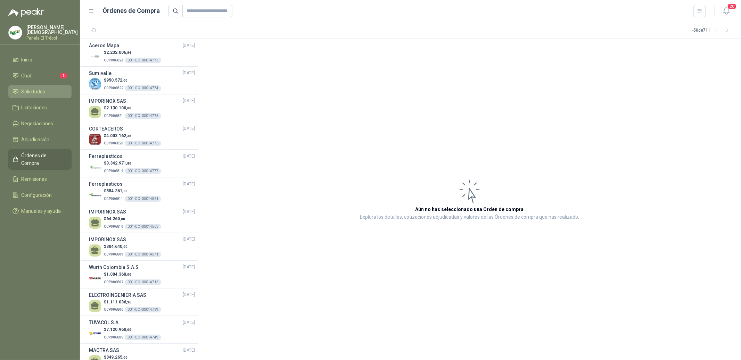
click at [31, 89] on span "Solicitudes" at bounding box center [34, 92] width 24 height 8
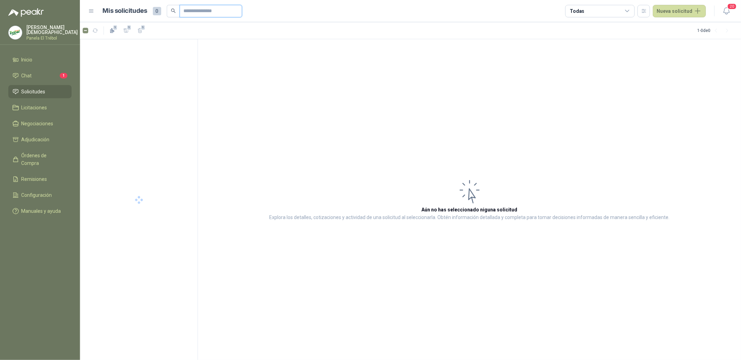
click at [214, 14] on input "text" at bounding box center [208, 11] width 49 height 12
type input "******"
click at [161, 55] on p "SOLICITUD DE COMPRA 2104-2105-2107-2110" at bounding box center [133, 54] width 86 height 7
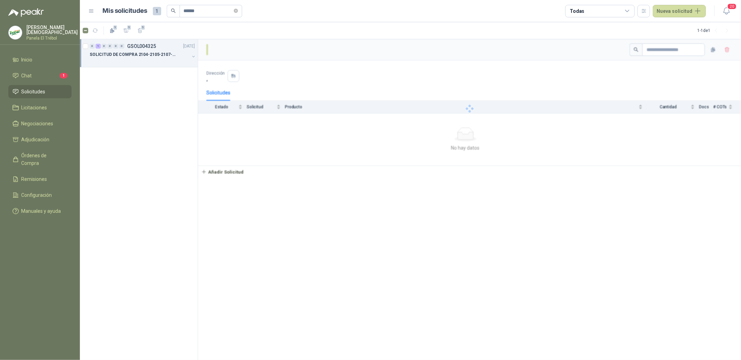
click at [160, 57] on p "SOLICITUD DE COMPRA 2104-2105-2107-2110" at bounding box center [133, 54] width 86 height 7
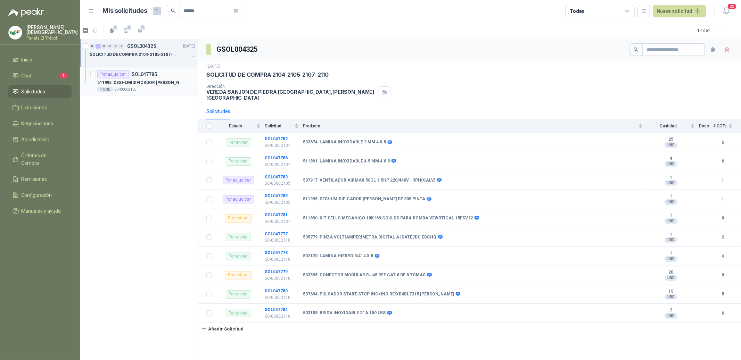
click at [157, 78] on div "511995 | DESHUMIDIFICADOR MOISWELL DE 305 PINTA" at bounding box center [146, 82] width 98 height 8
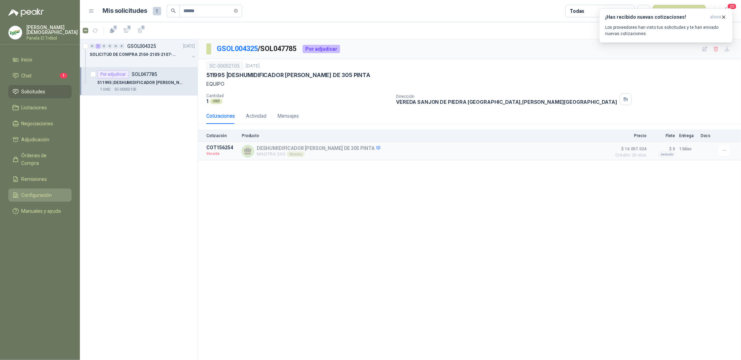
click at [35, 191] on span "Configuración" at bounding box center [37, 195] width 31 height 8
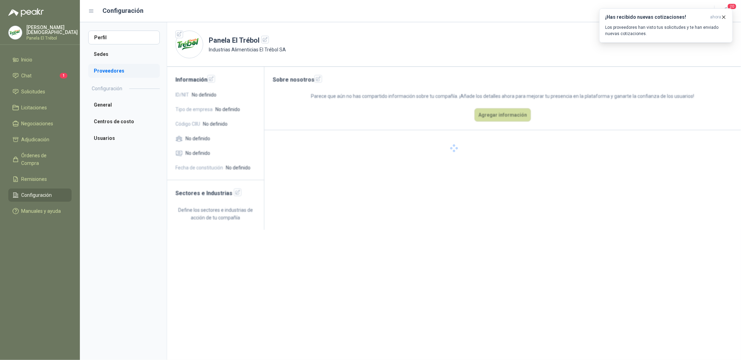
click at [114, 70] on li "Proveedores" at bounding box center [124, 71] width 72 height 14
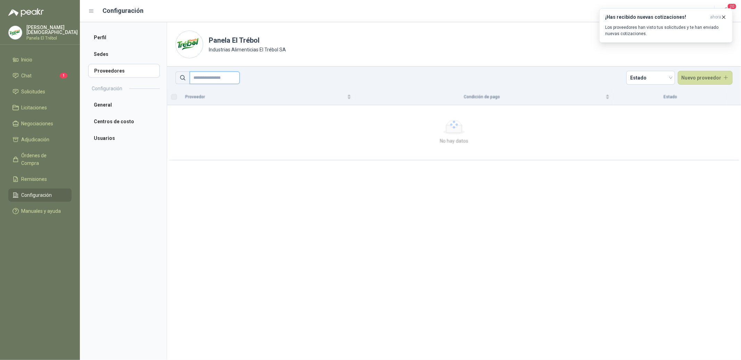
click at [224, 78] on input "text" at bounding box center [215, 78] width 50 height 13
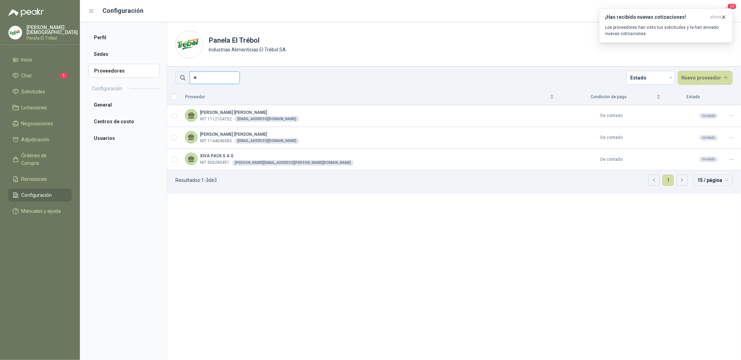
type input "*"
